Goal: Task Accomplishment & Management: Manage account settings

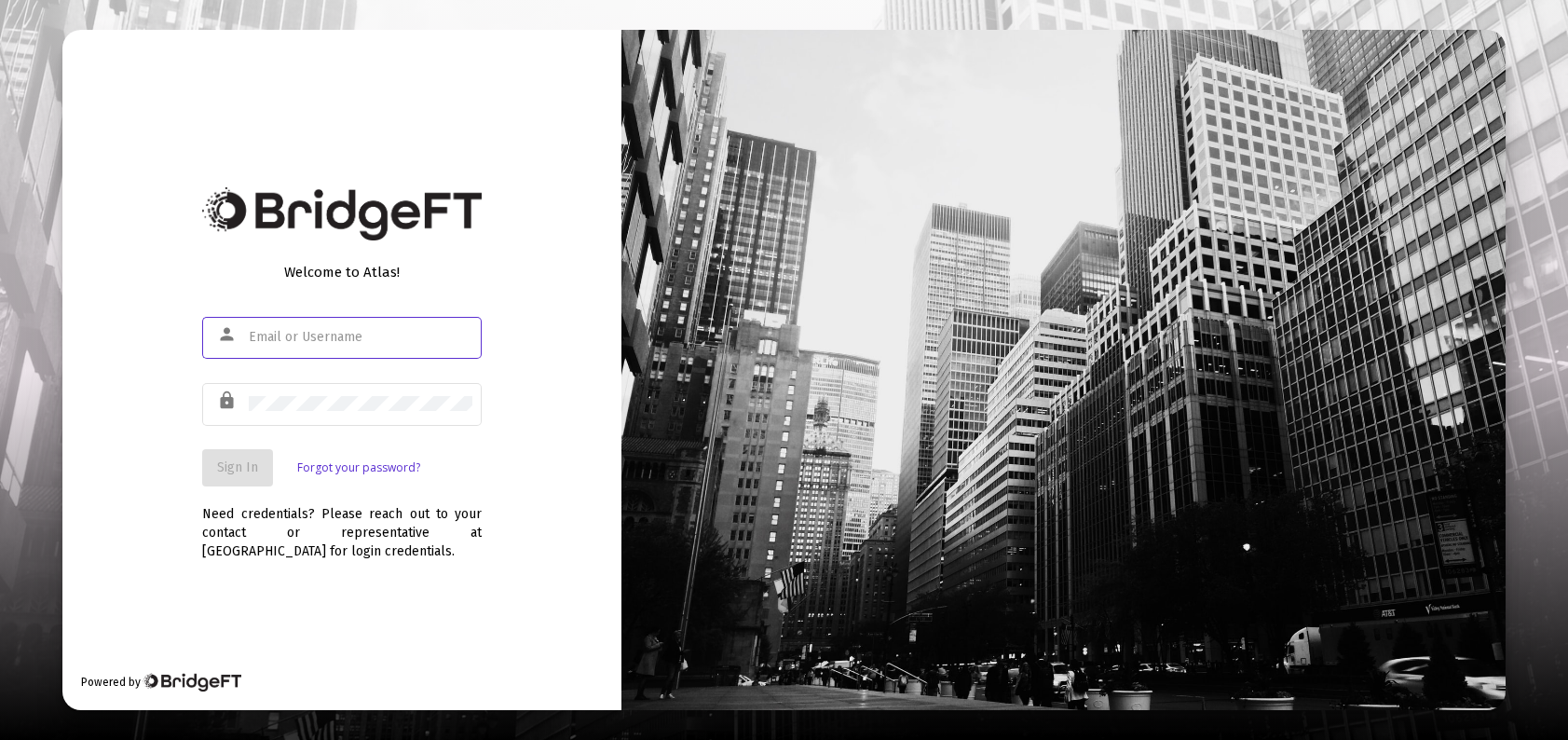
click at [301, 333] on input "text" at bounding box center [360, 337] width 224 height 15
type input "[EMAIL_ADDRESS][DOMAIN_NAME]"
click at [242, 474] on span "Sign In" at bounding box center [237, 467] width 41 height 15
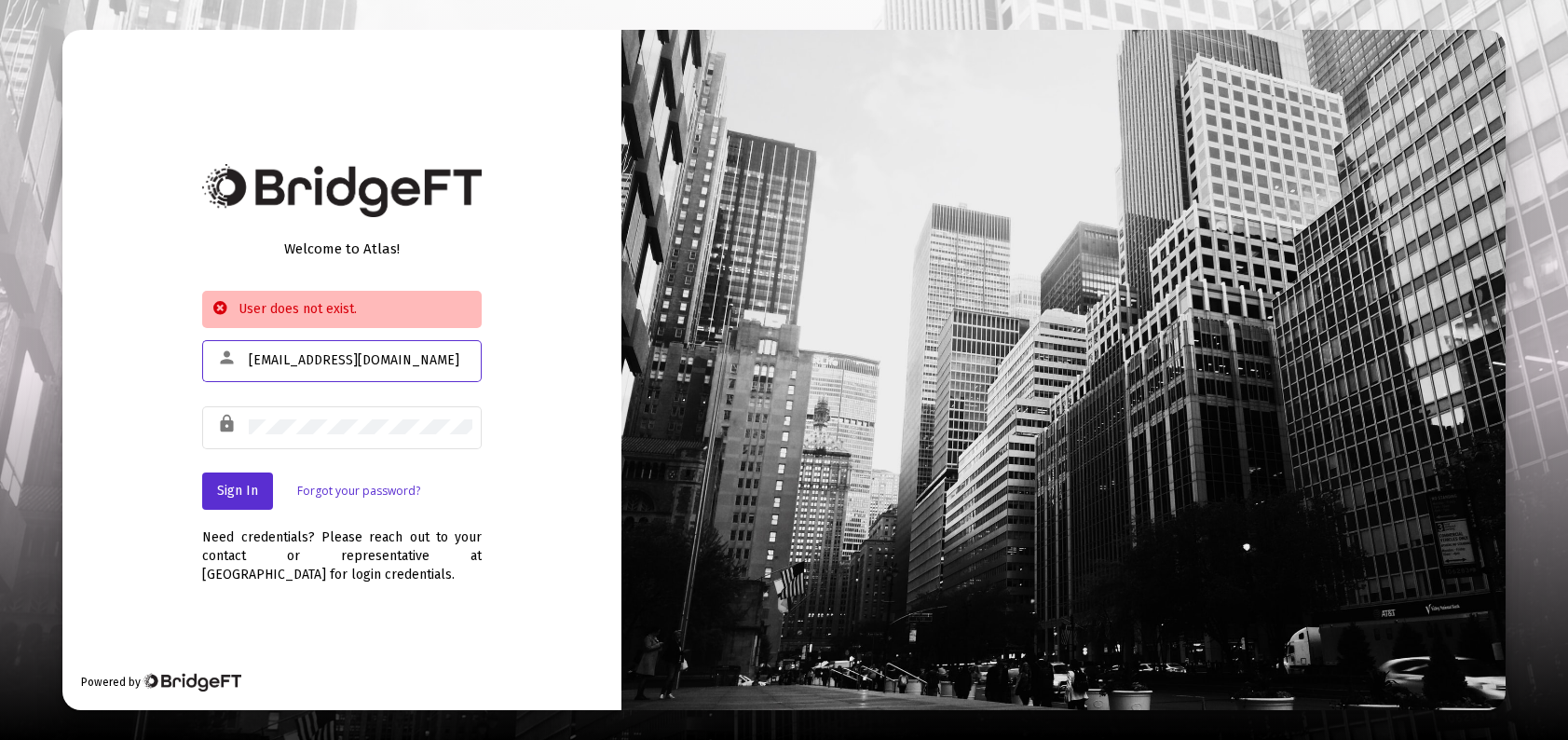
click at [420, 353] on input "[EMAIL_ADDRESS][DOMAIN_NAME]" at bounding box center [360, 360] width 224 height 15
click at [426, 354] on input "[EMAIL_ADDRESS][DOMAIN_NAME]" at bounding box center [360, 360] width 224 height 15
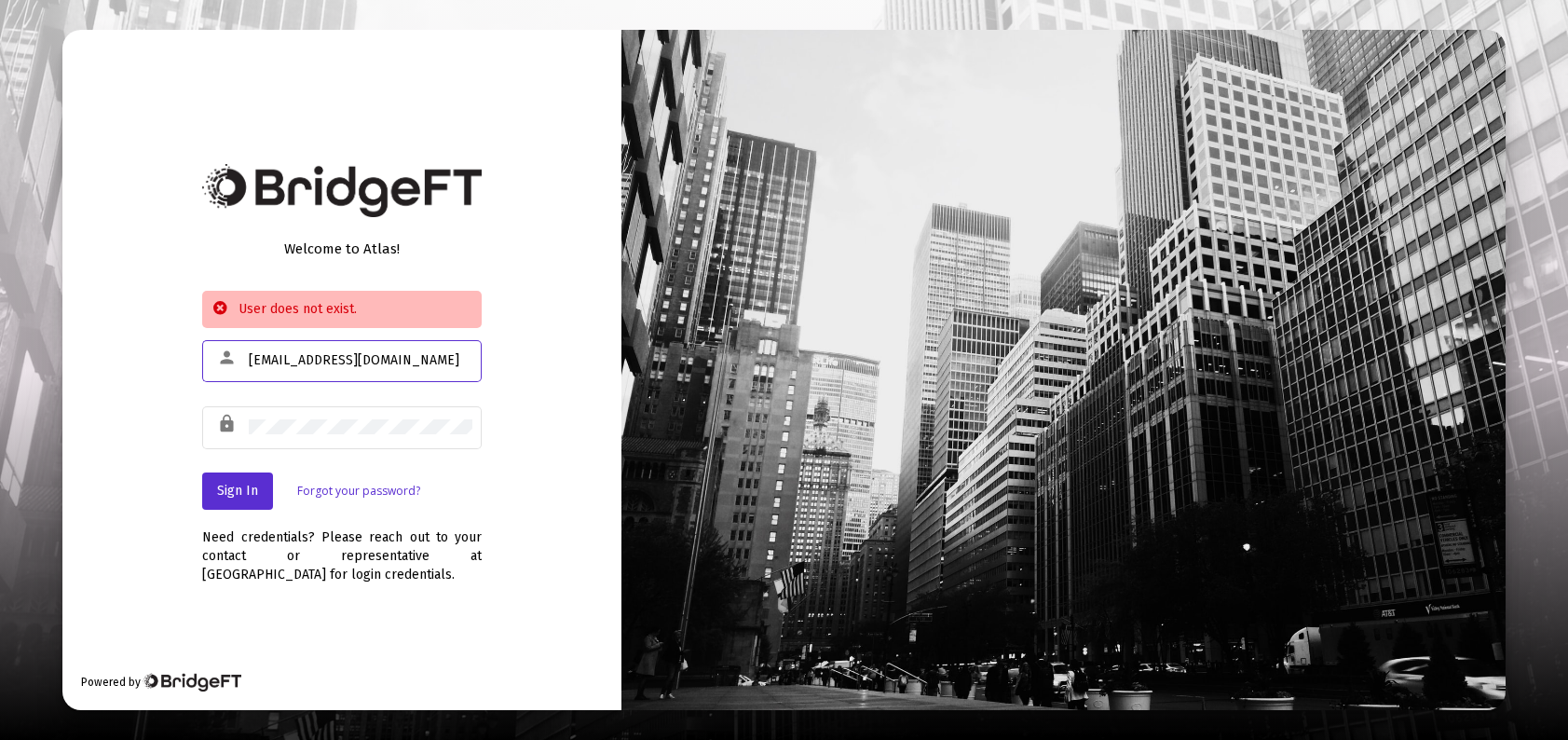
click at [426, 354] on input "[EMAIL_ADDRESS][DOMAIN_NAME]" at bounding box center [360, 360] width 224 height 15
